Goal: Find specific page/section: Find specific page/section

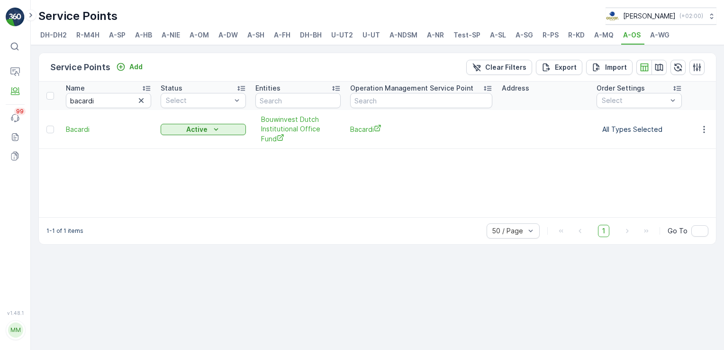
click at [397, 34] on span "A-NDSM" at bounding box center [404, 34] width 28 height 9
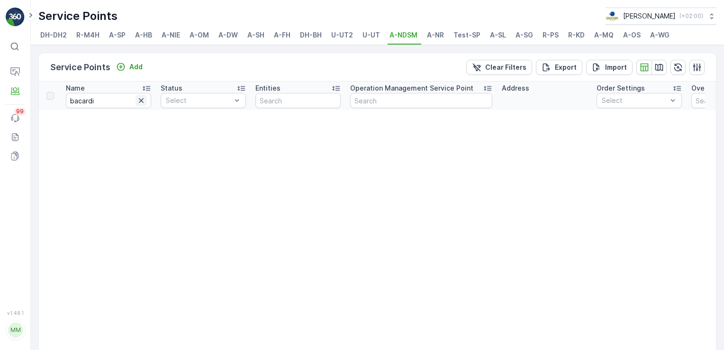
click at [140, 98] on icon "button" at bounding box center [141, 100] width 9 height 9
